Goal: Information Seeking & Learning: Find specific fact

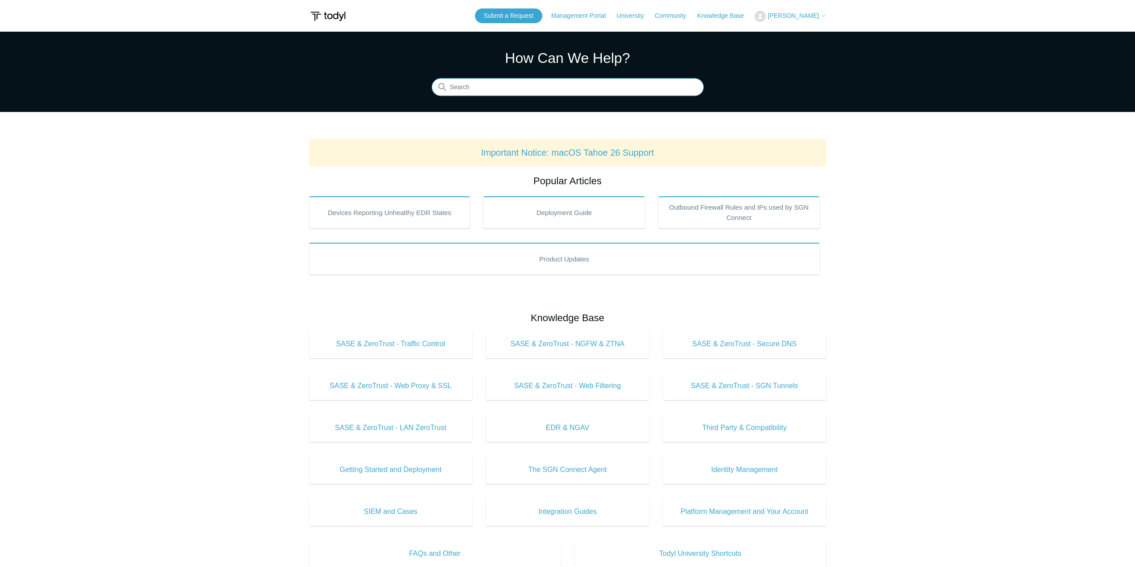
click at [621, 95] on input "Search" at bounding box center [568, 88] width 272 height 18
type input "network test"
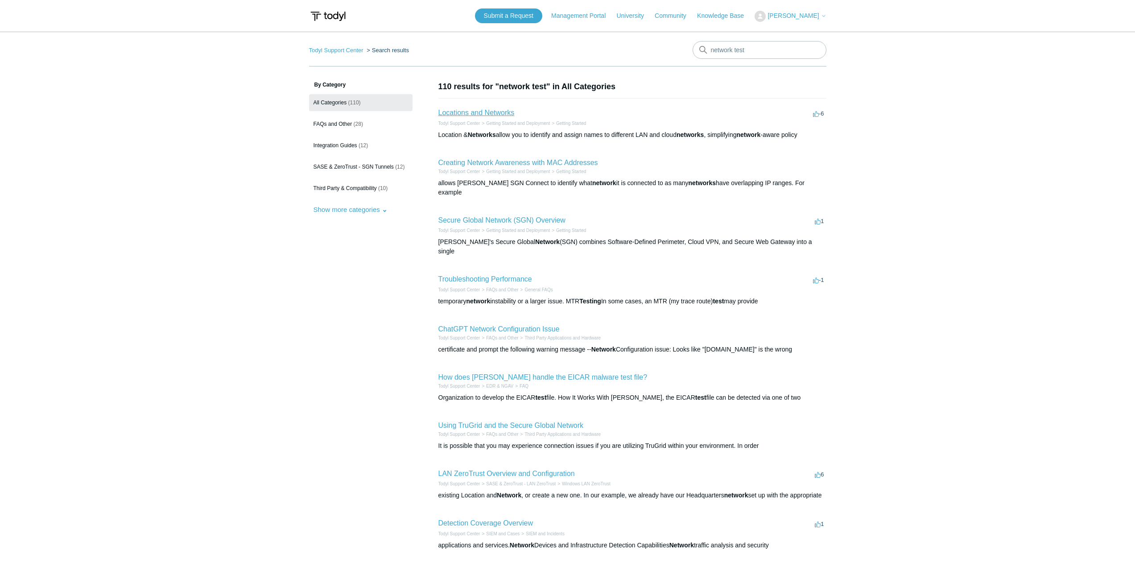
click at [495, 113] on link "Locations and Networks" at bounding box center [477, 113] width 76 height 8
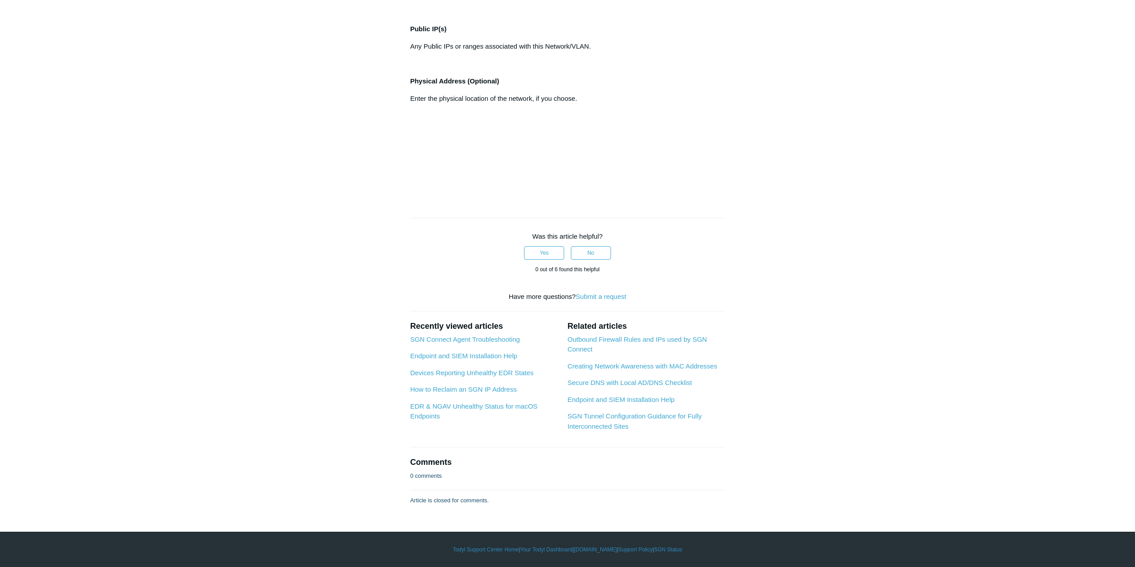
scroll to position [803, 0]
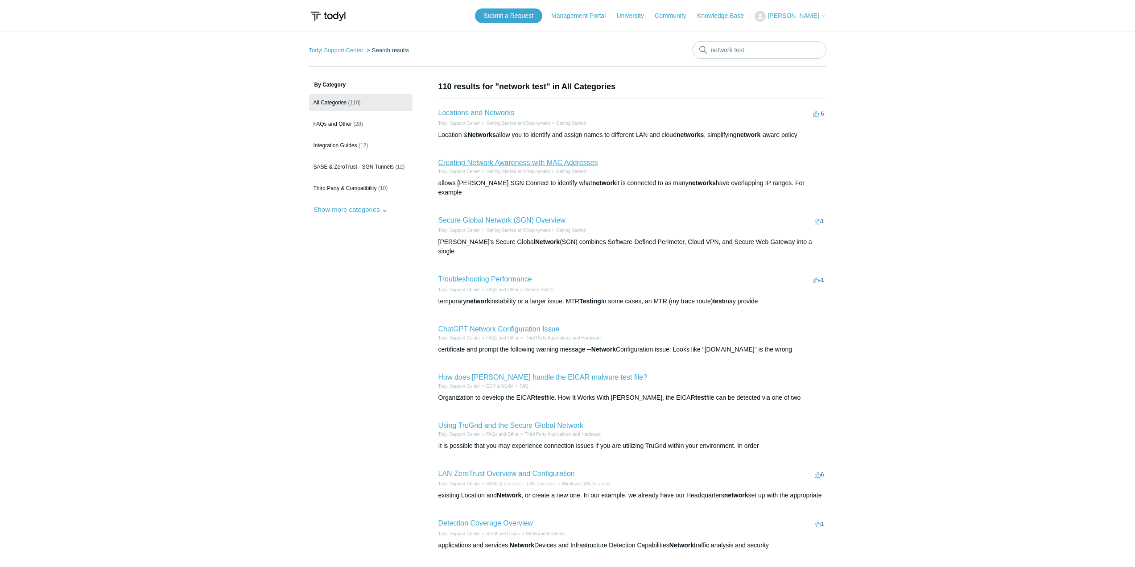
click at [490, 160] on link "Creating Network Awareness with MAC Addresses" at bounding box center [519, 163] width 160 height 8
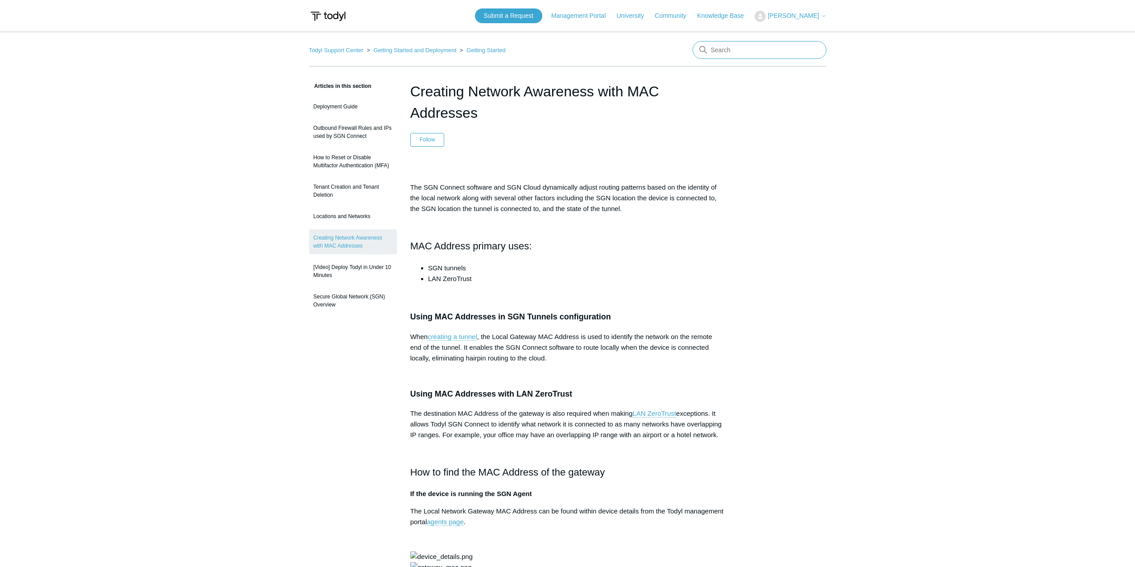
click at [766, 47] on input "Search" at bounding box center [760, 50] width 134 height 18
type input "ports"
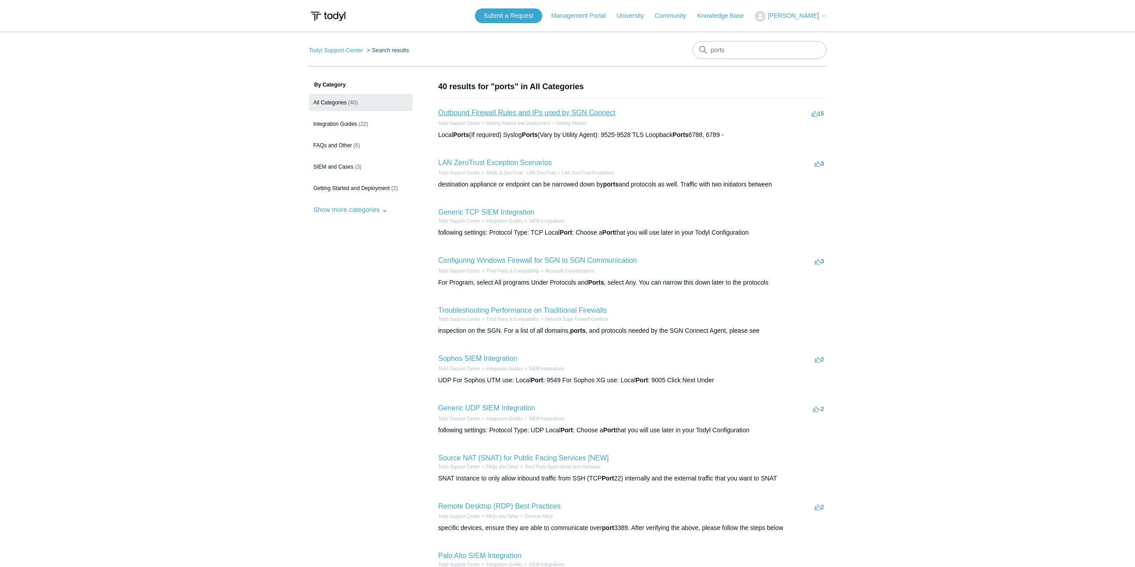
click at [566, 115] on link "Outbound Firewall Rules and IPs used by SGN Connect" at bounding box center [528, 113] width 178 height 8
